Goal: Task Accomplishment & Management: Complete application form

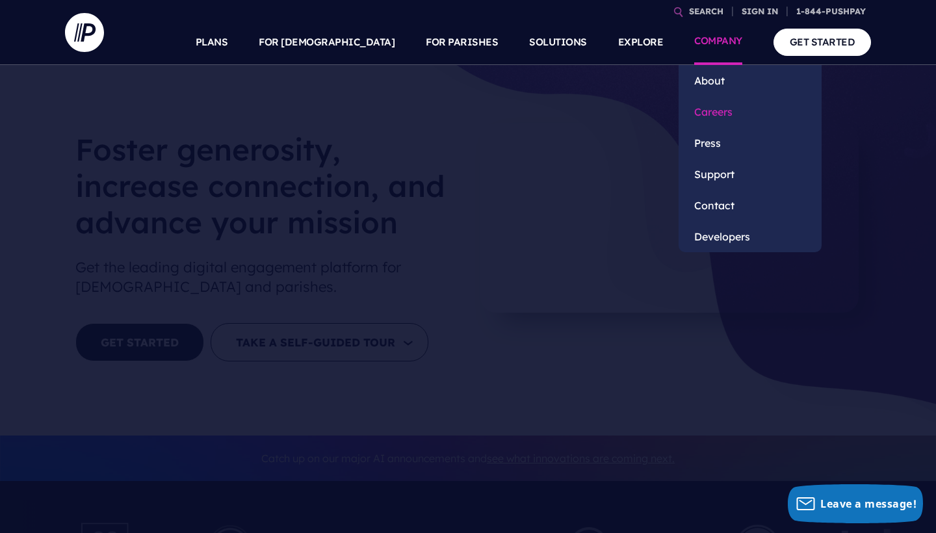
click at [703, 108] on link "Careers" at bounding box center [750, 111] width 143 height 31
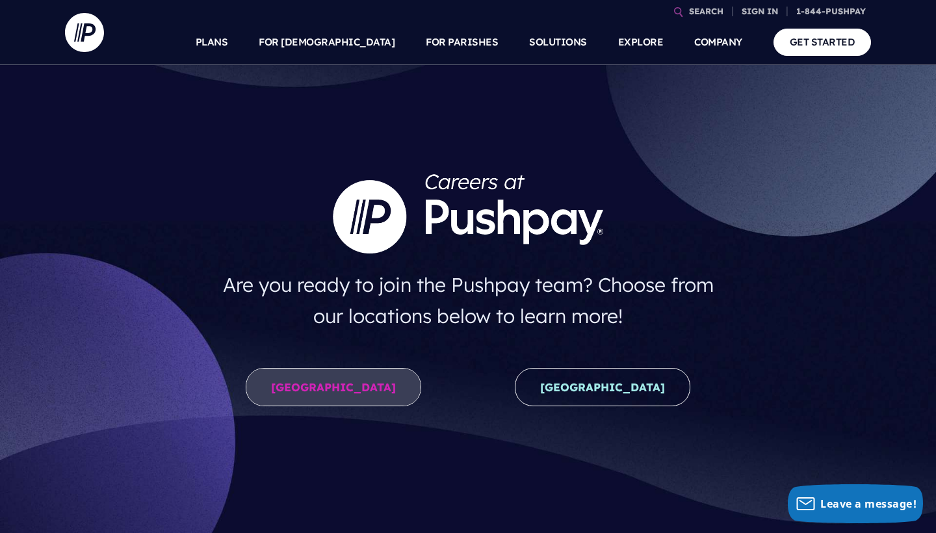
click at [371, 381] on link "United States" at bounding box center [334, 387] width 176 height 38
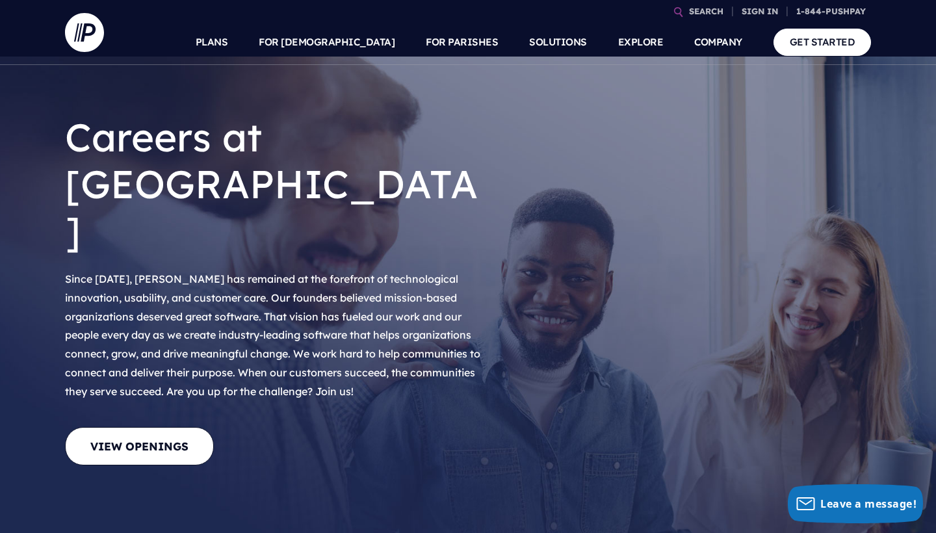
scroll to position [10, 0]
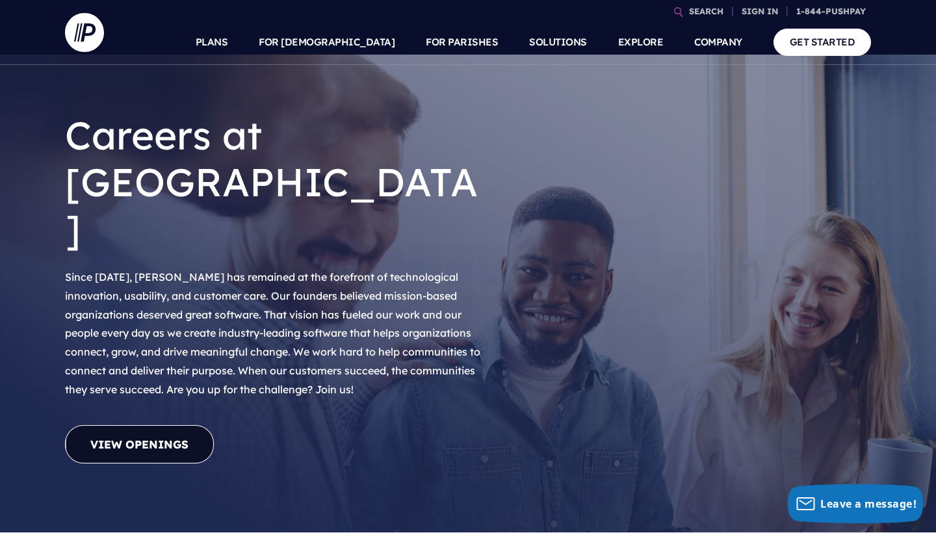
click at [166, 425] on link "View Openings" at bounding box center [139, 444] width 149 height 38
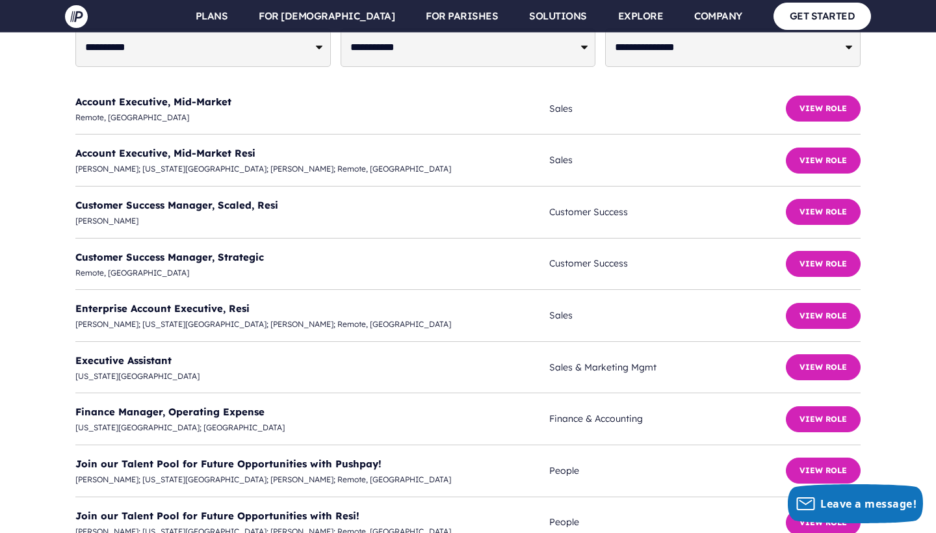
scroll to position [3115, 0]
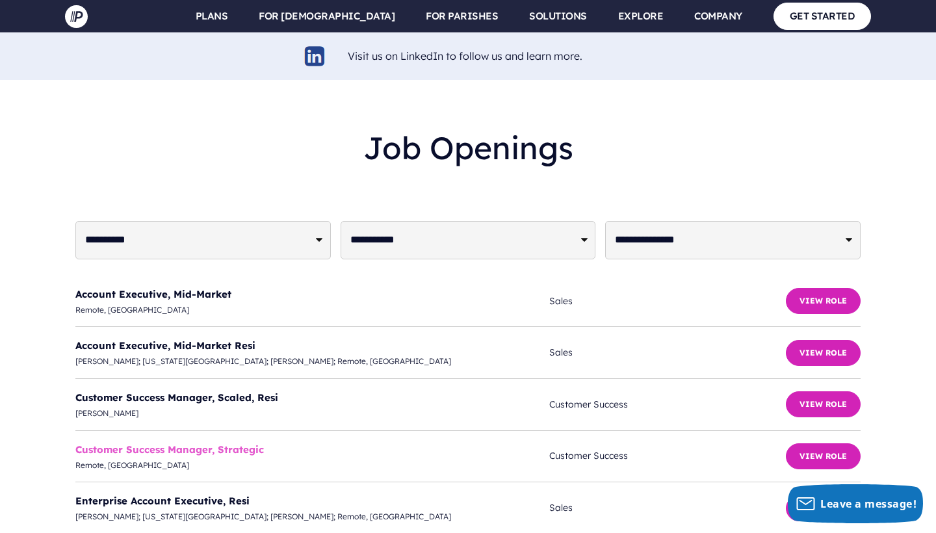
click at [208, 443] on link "Customer Success Manager, Strategic" at bounding box center [169, 449] width 189 height 12
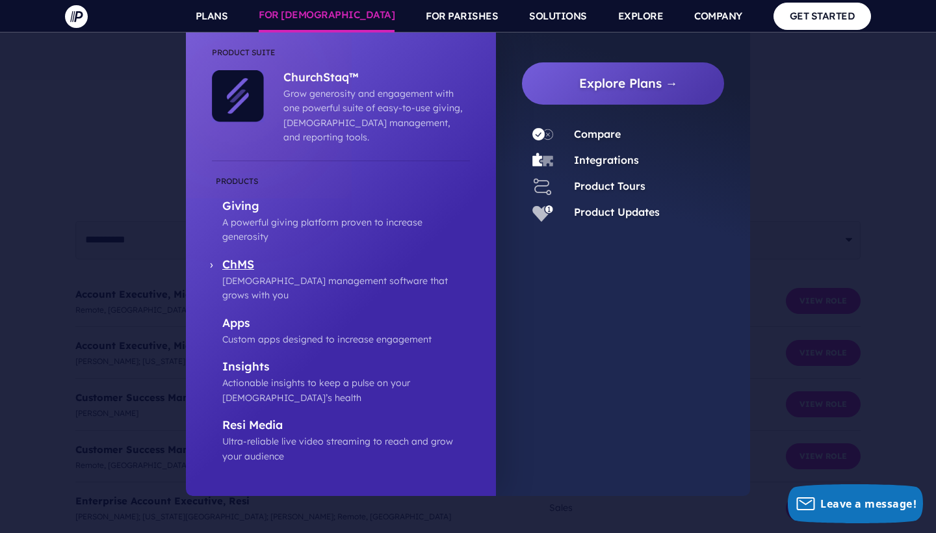
click at [248, 274] on p "[DEMOGRAPHIC_DATA] management software that grows with you" at bounding box center [346, 288] width 248 height 29
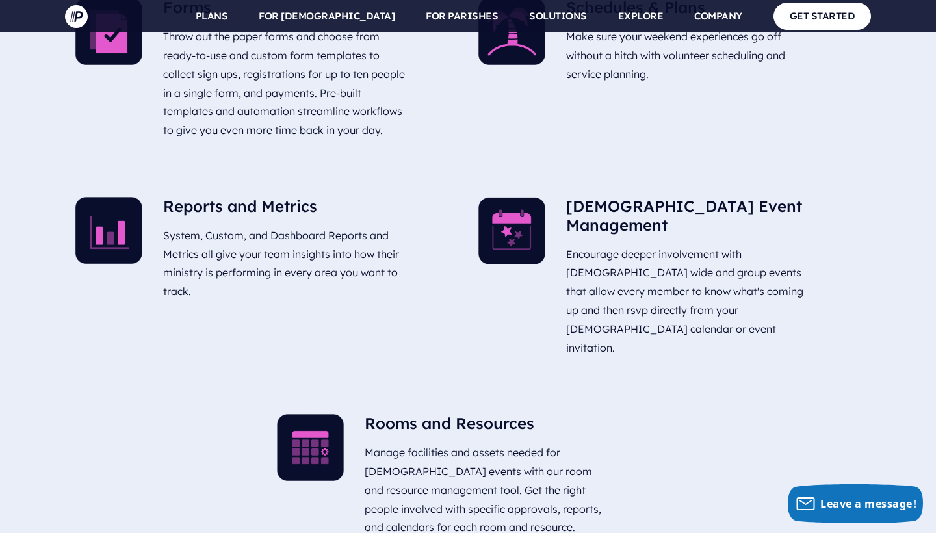
scroll to position [3570, 0]
